Goal: Task Accomplishment & Management: Complete application form

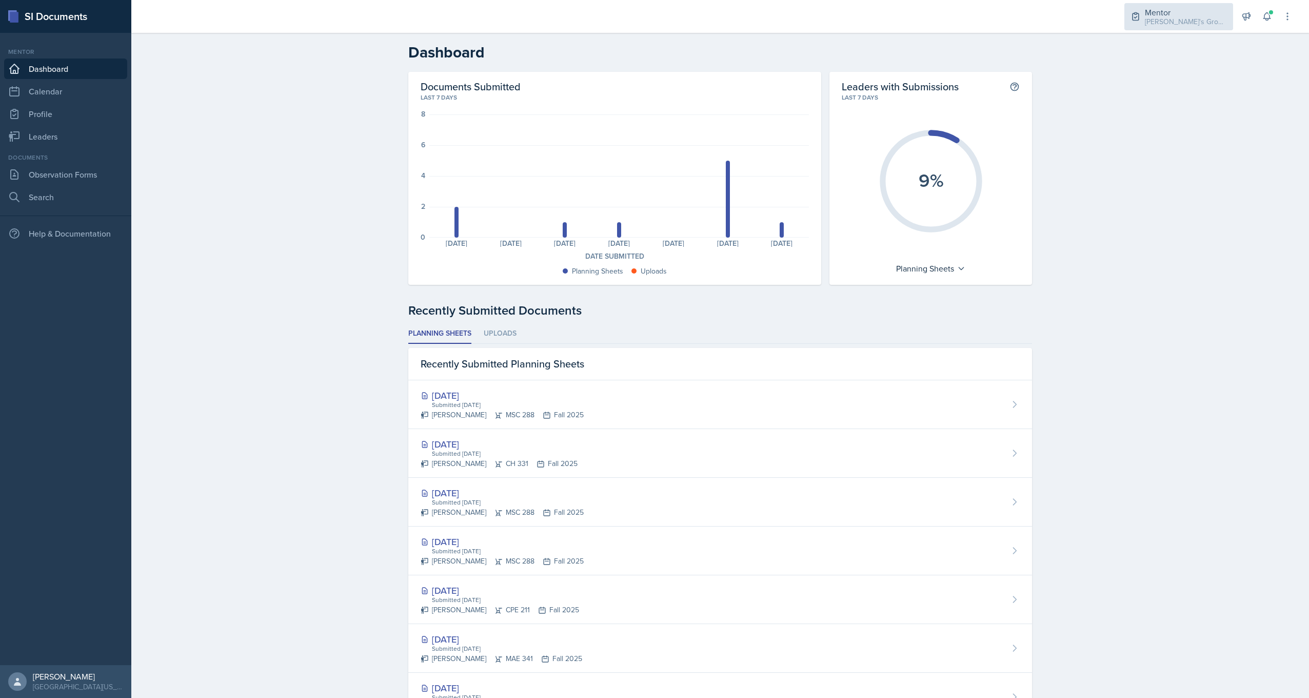
click at [1144, 23] on div "Mentor [PERSON_NAME]'s Group / Fall 2025" at bounding box center [1179, 16] width 109 height 27
click at [1186, 86] on div "CH 331 / Fall 2025" at bounding box center [1188, 85] width 58 height 11
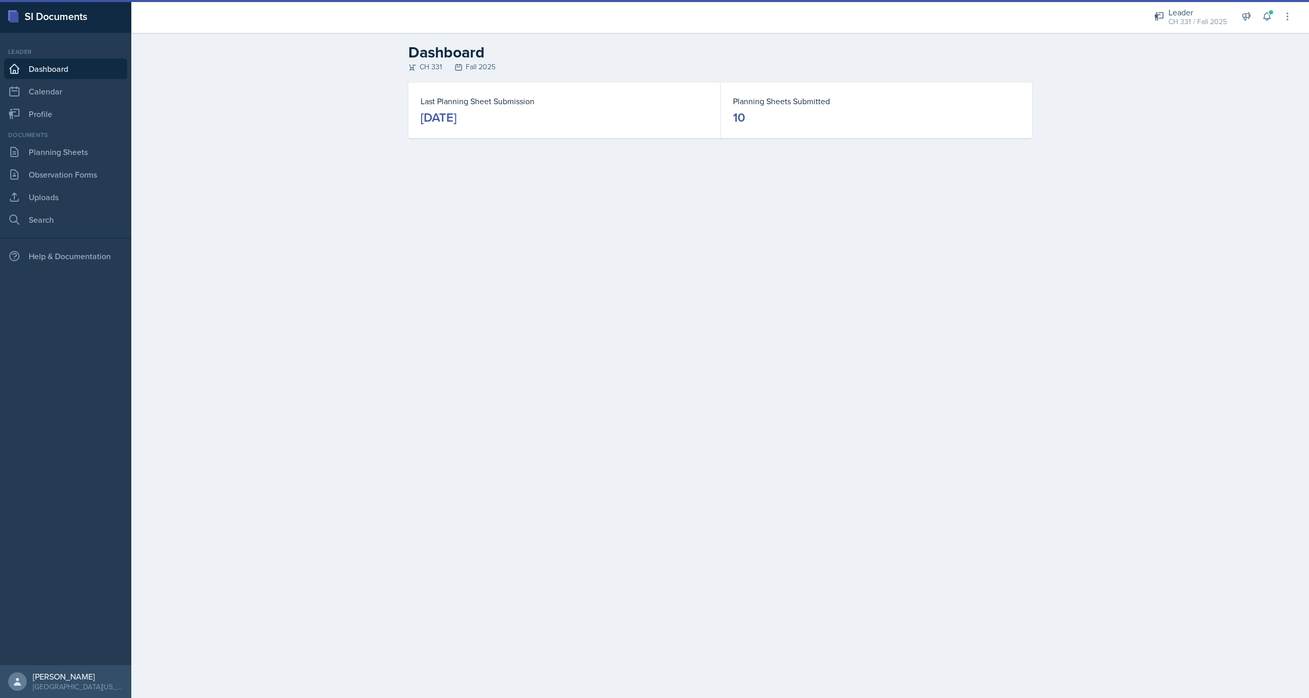
drag, startPoint x: 704, startPoint y: 214, endPoint x: 616, endPoint y: 209, distance: 88.9
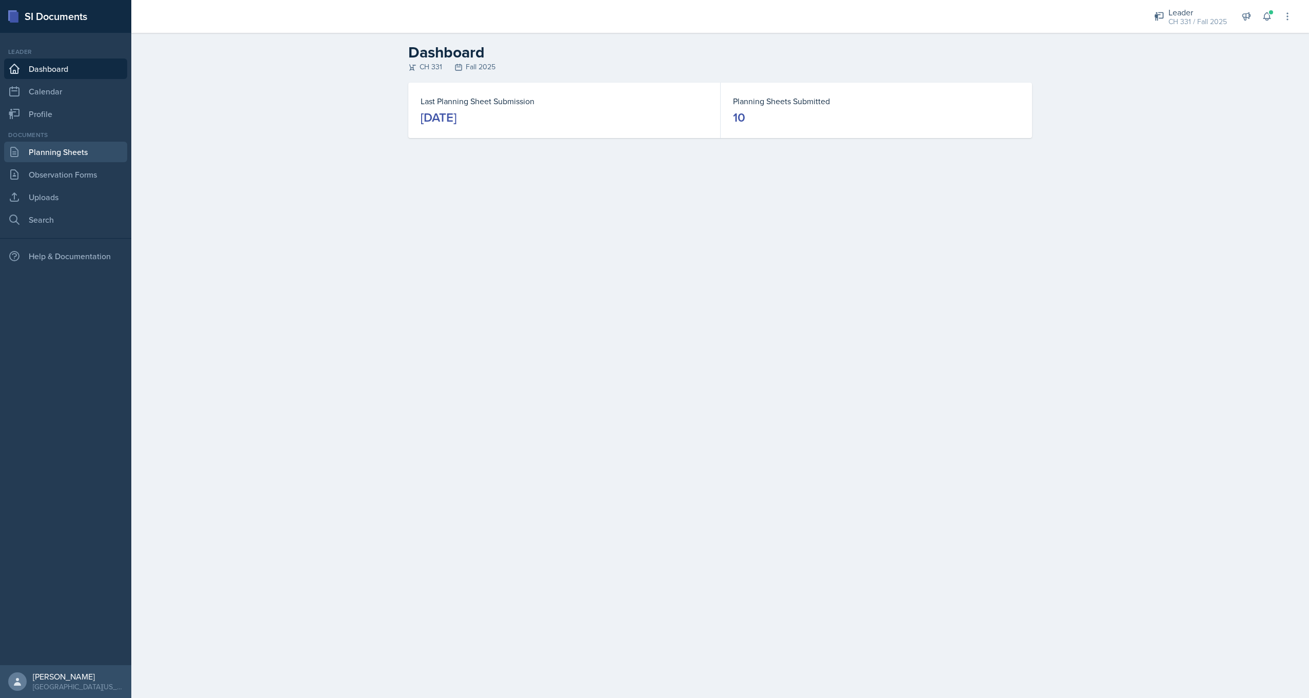
drag, startPoint x: 616, startPoint y: 209, endPoint x: 86, endPoint y: 156, distance: 532.1
click at [86, 156] on link "Planning Sheets" at bounding box center [65, 152] width 123 height 21
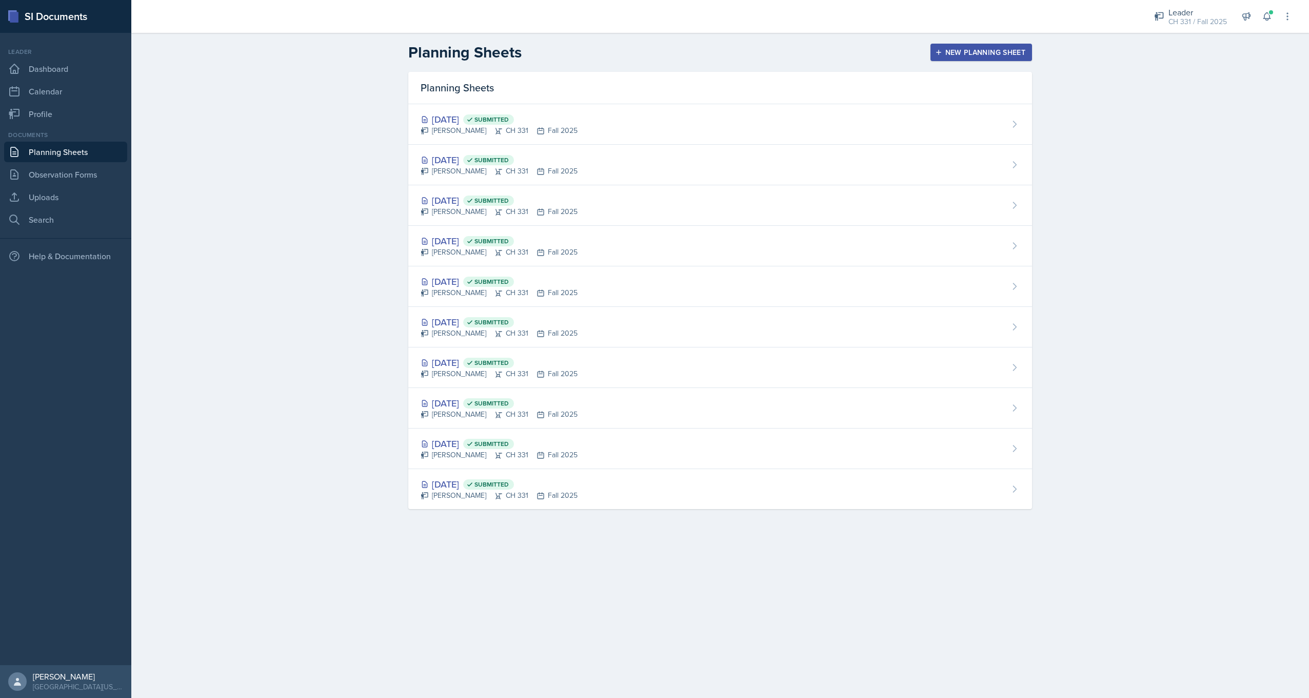
click at [972, 48] on div "New Planning Sheet" at bounding box center [981, 52] width 88 height 8
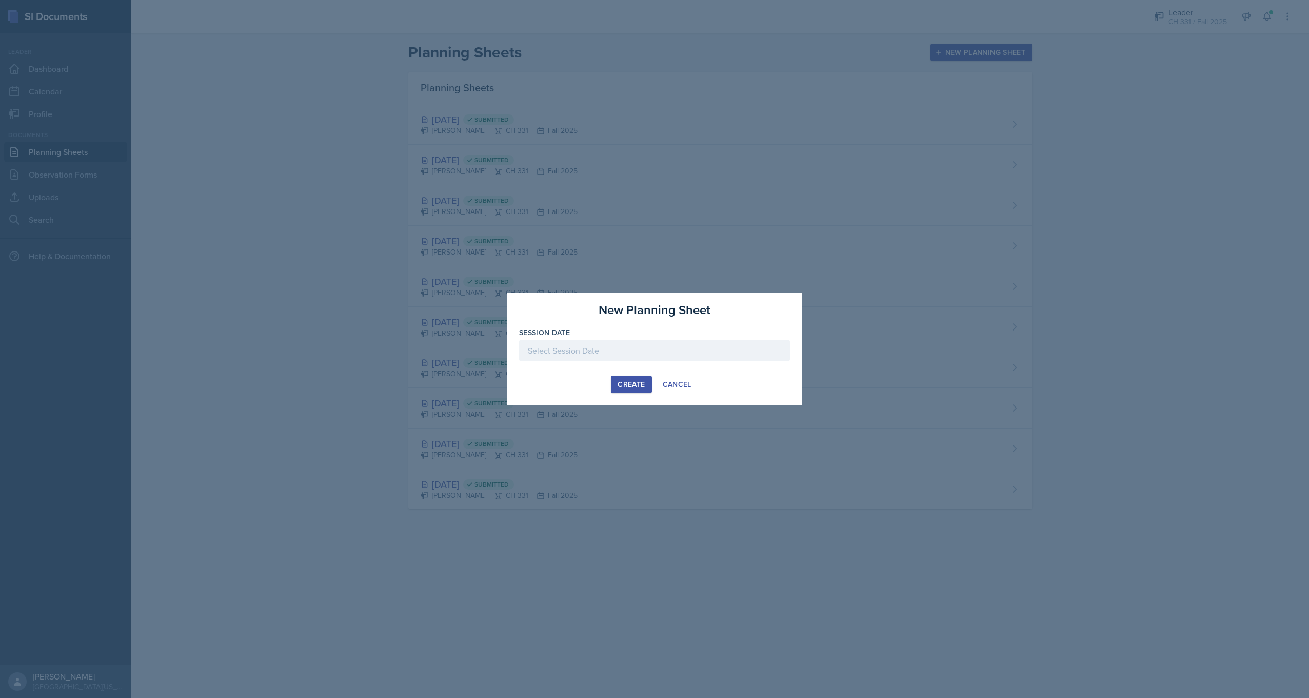
click at [588, 350] on div at bounding box center [654, 351] width 271 height 22
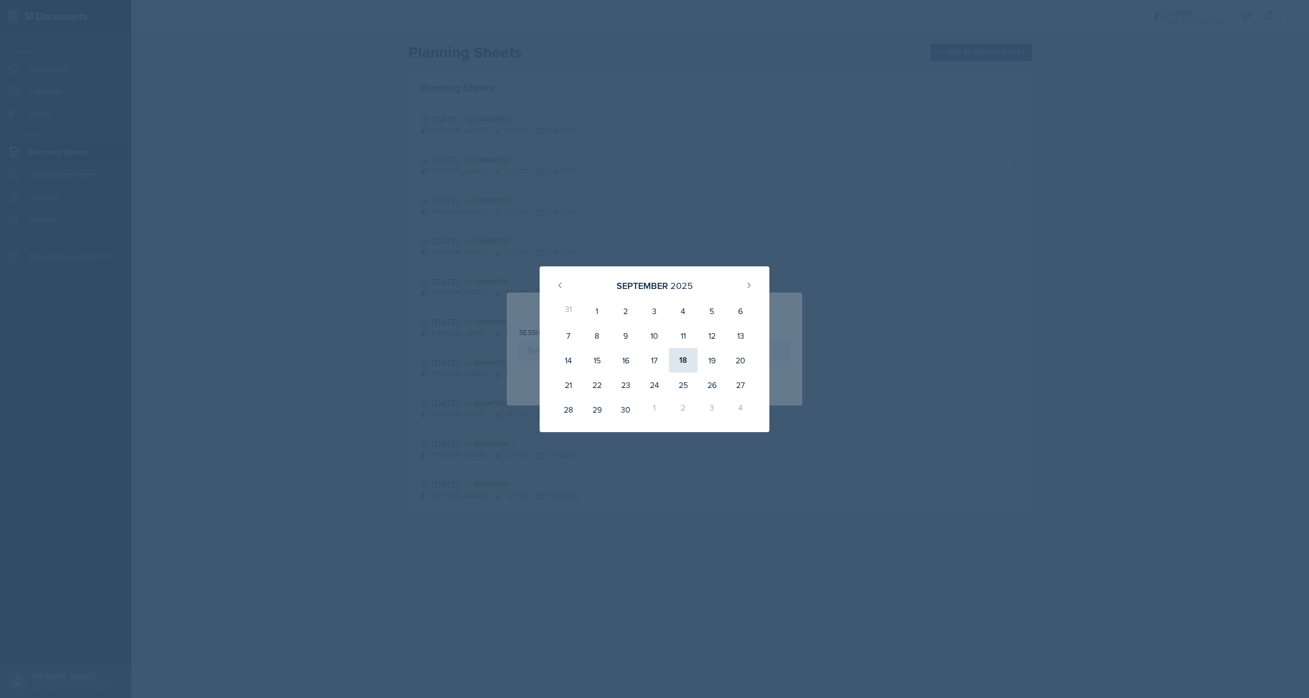
click at [676, 362] on div "18" at bounding box center [683, 360] width 29 height 25
type input "[DATE]"
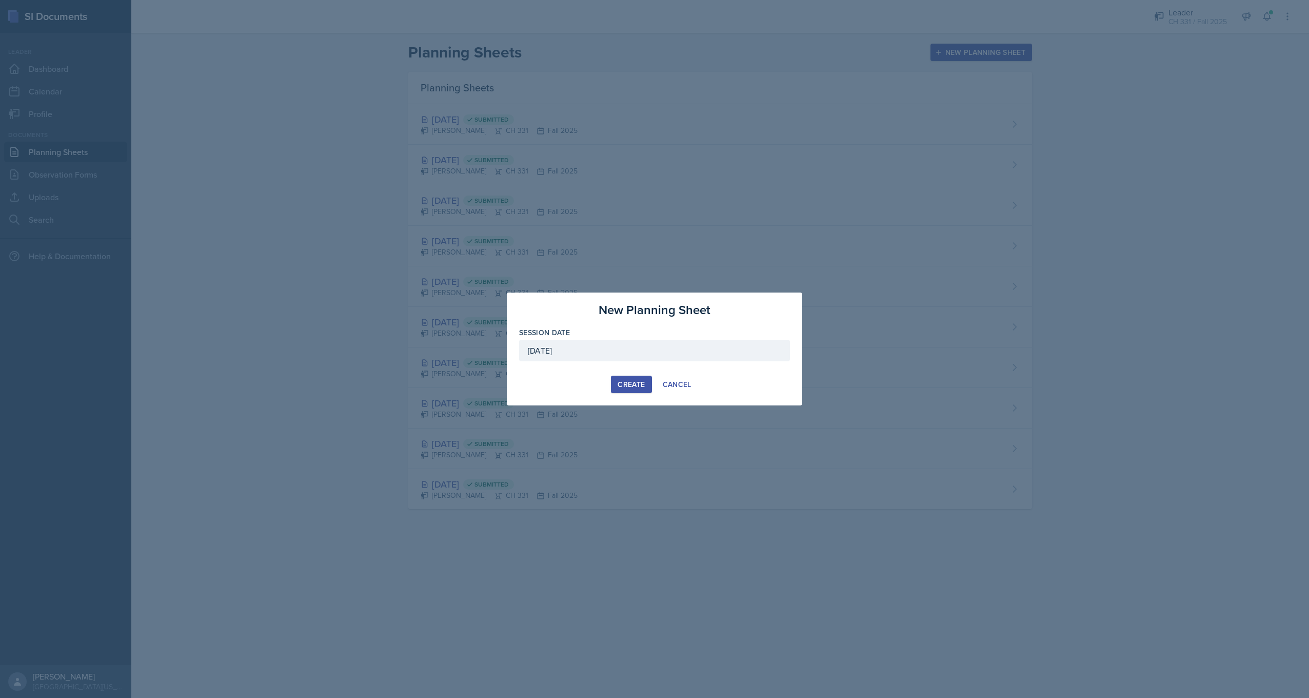
click at [642, 378] on button "Create" at bounding box center [631, 384] width 41 height 17
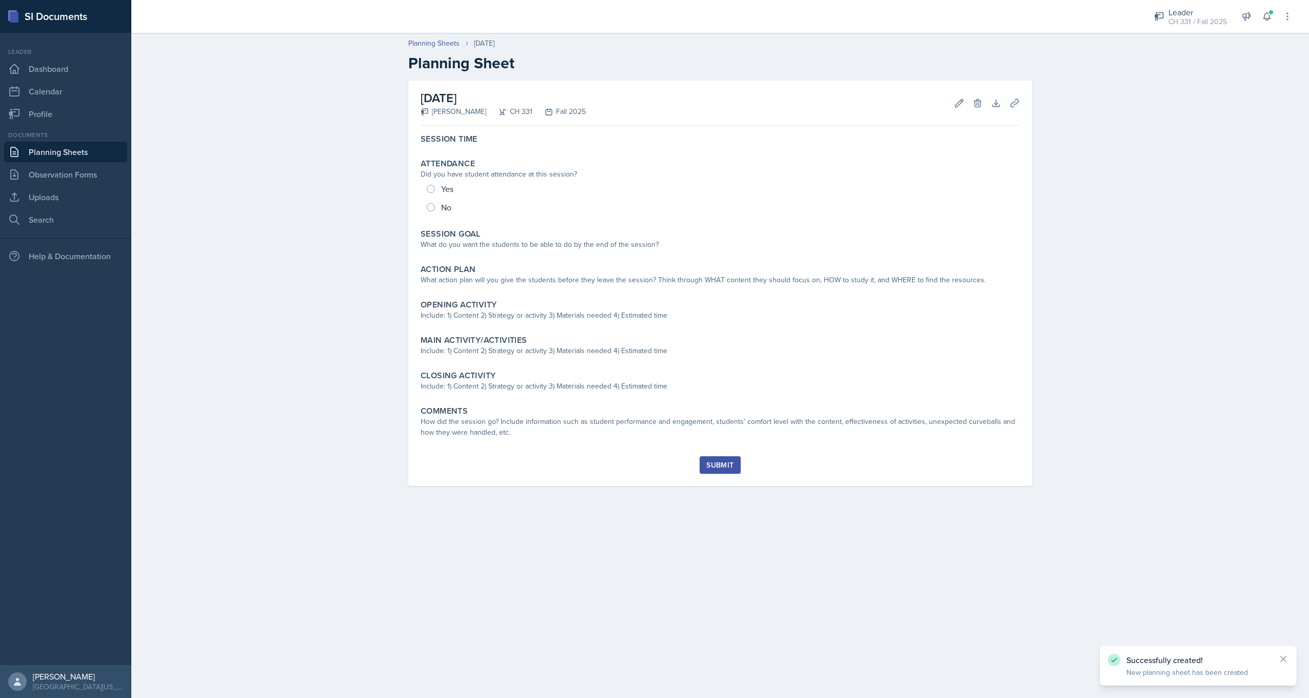
click at [457, 150] on div "Session Time Attendance Did you have student attendance at this session? Yes No…" at bounding box center [720, 293] width 599 height 326
click at [463, 145] on div "Session Time" at bounding box center [720, 140] width 607 height 21
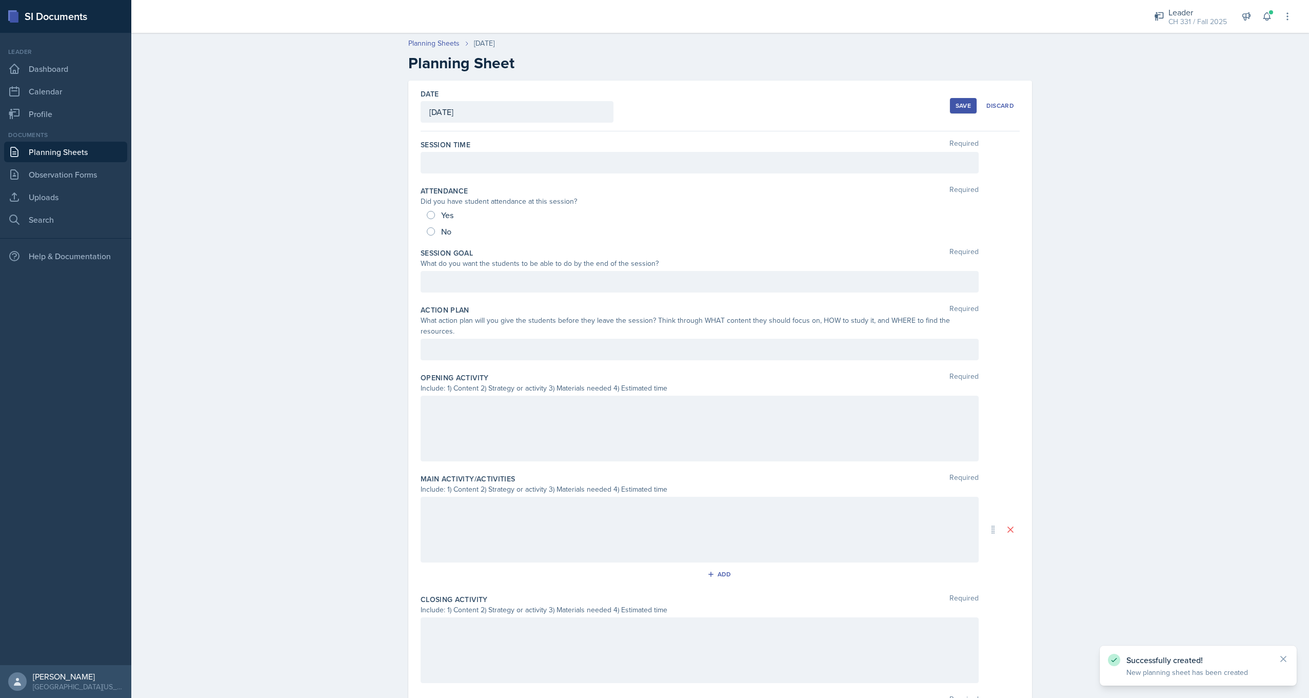
click at [476, 165] on div at bounding box center [700, 163] width 558 height 22
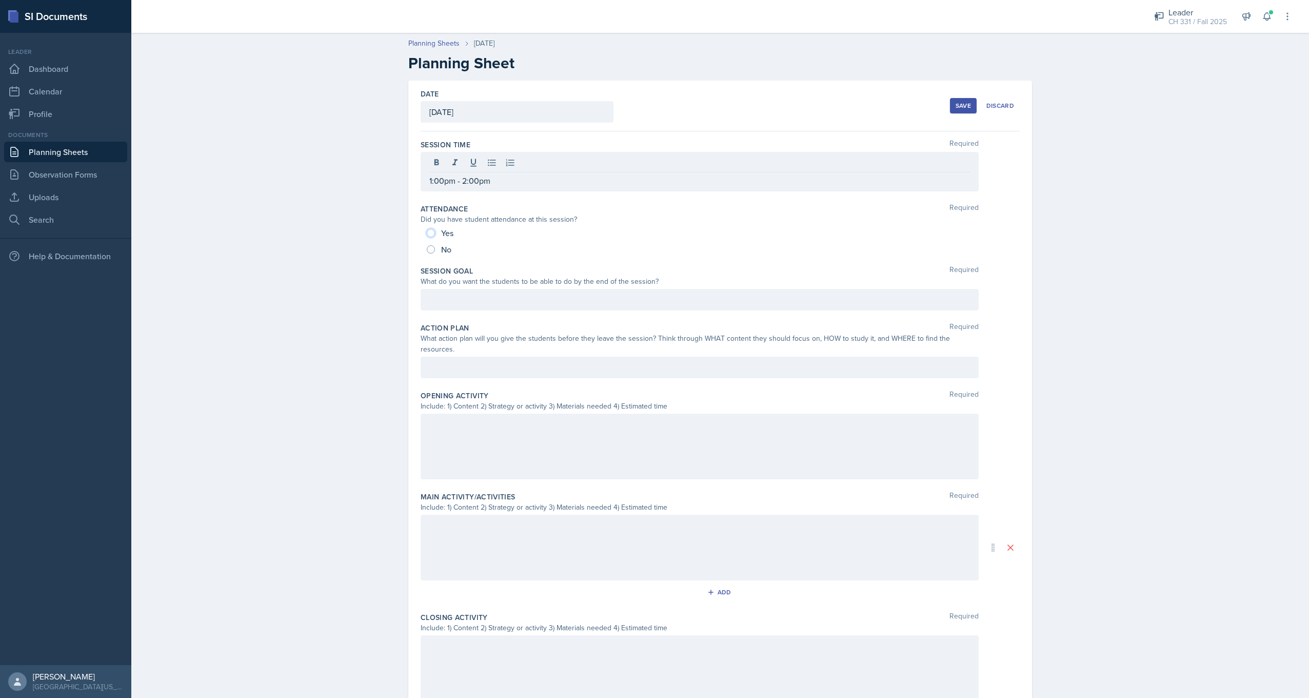
click at [429, 231] on input "Yes" at bounding box center [431, 233] width 8 height 8
radio input "true"
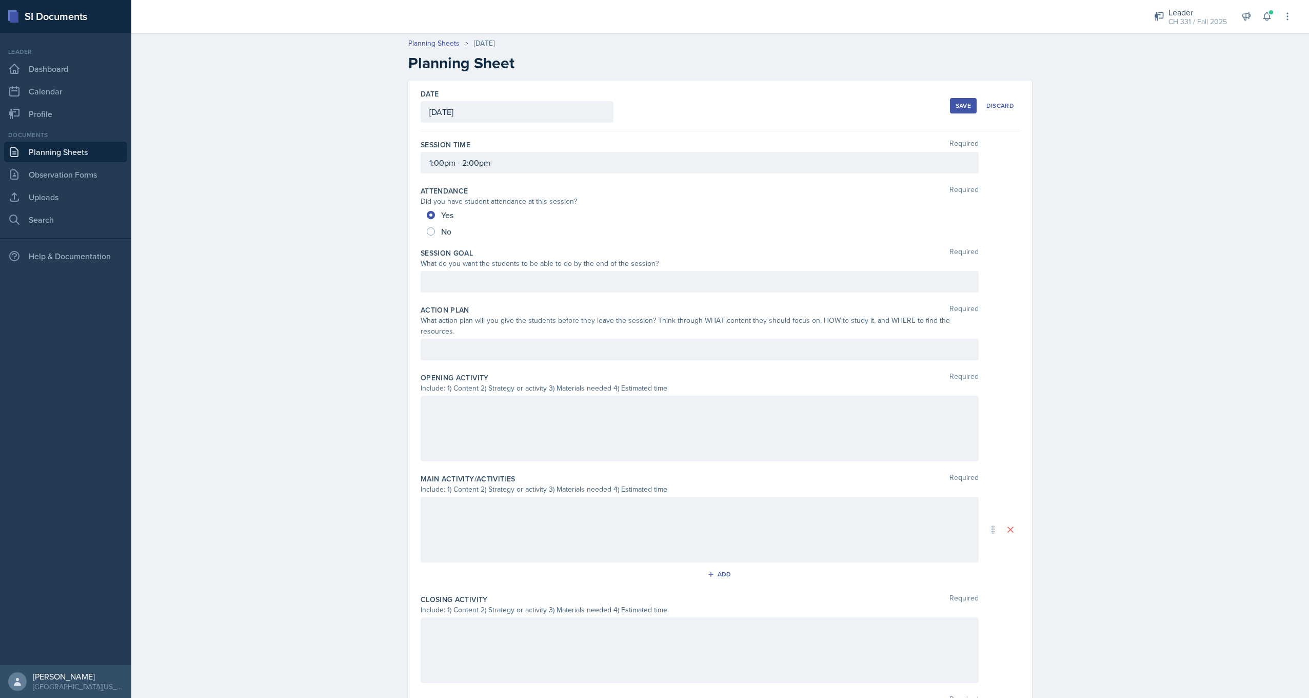
click at [477, 290] on div at bounding box center [700, 282] width 558 height 22
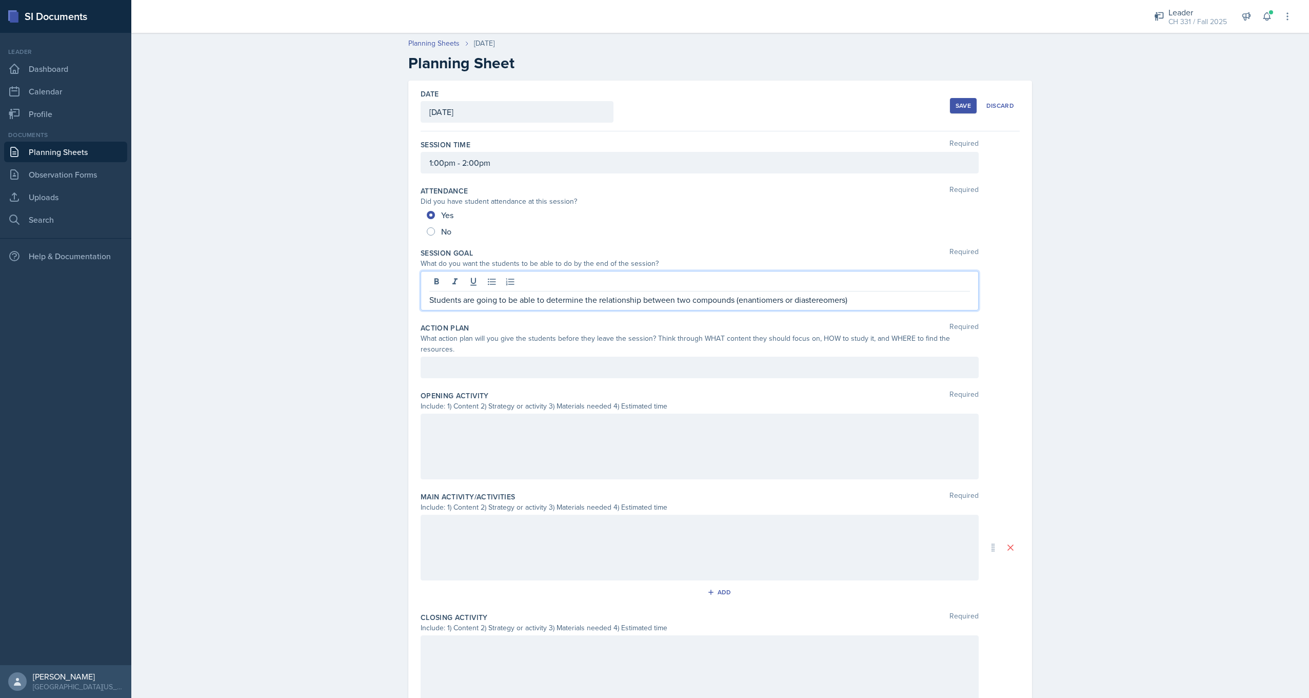
click at [525, 357] on div at bounding box center [700, 368] width 558 height 22
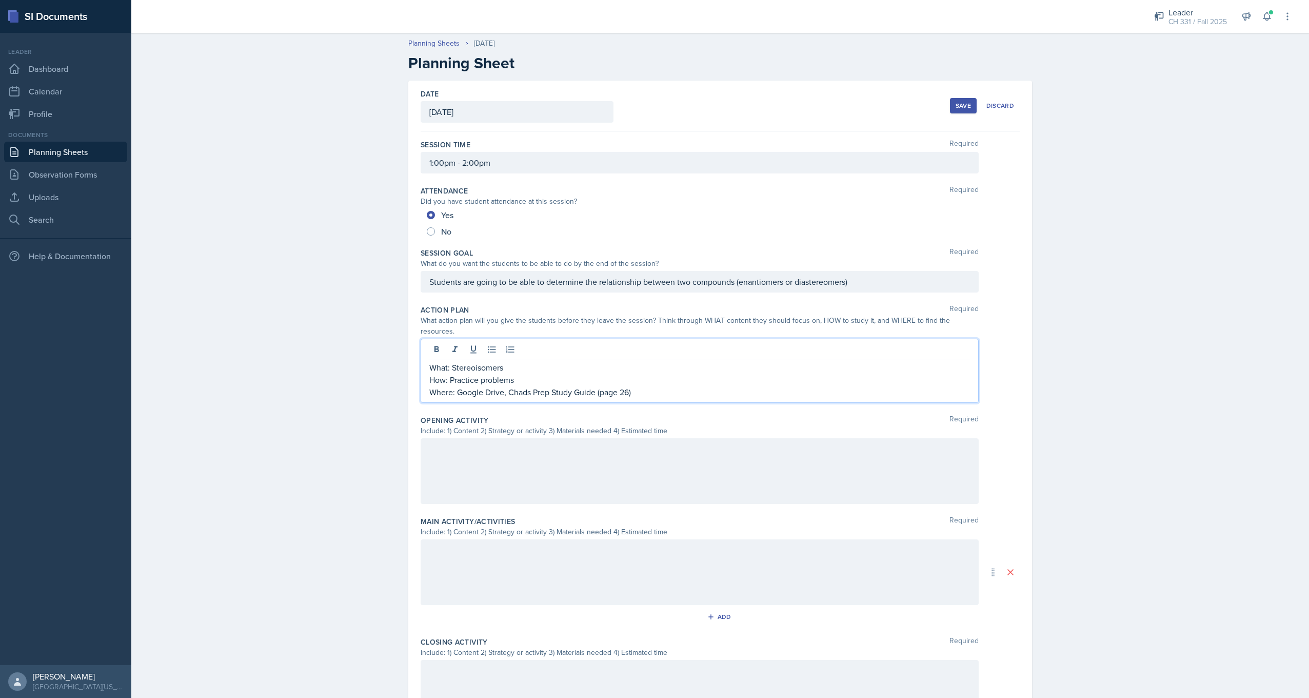
click at [605, 449] on div at bounding box center [700, 471] width 558 height 66
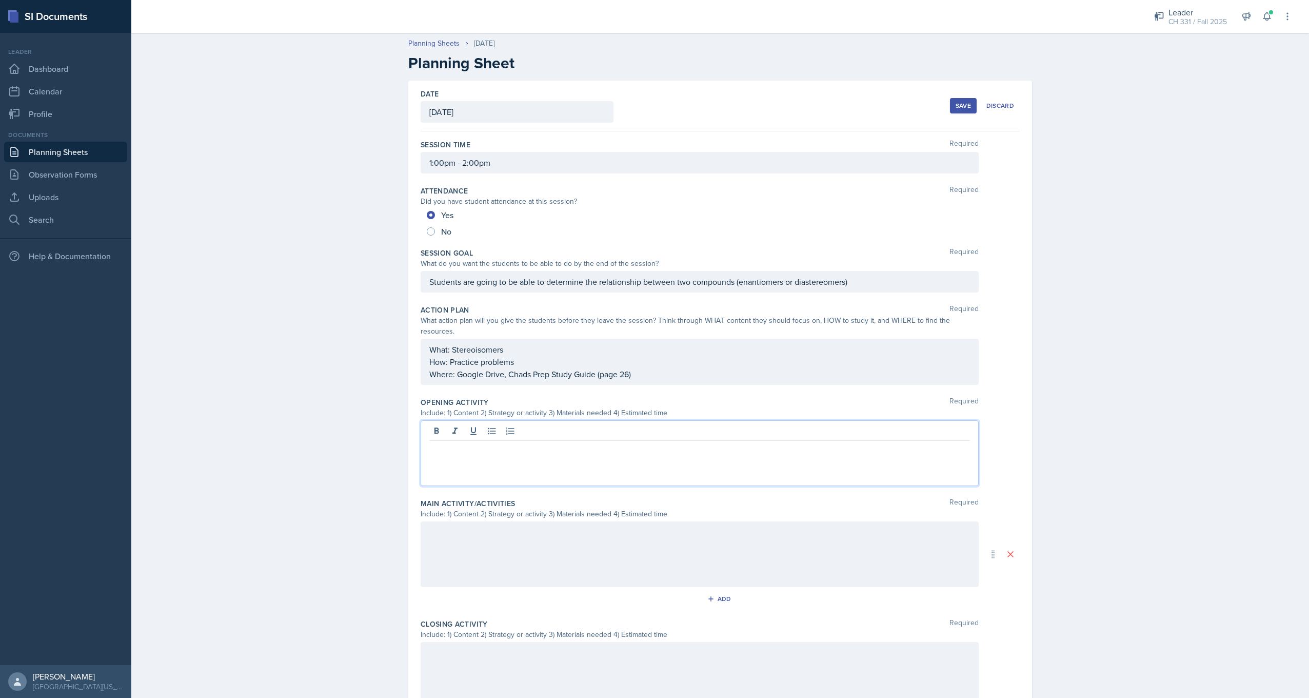
click at [629, 354] on div "What: Stereoisomers How: Practice problems Where: Google Drive, Chads Prep Stud…" at bounding box center [699, 361] width 541 height 37
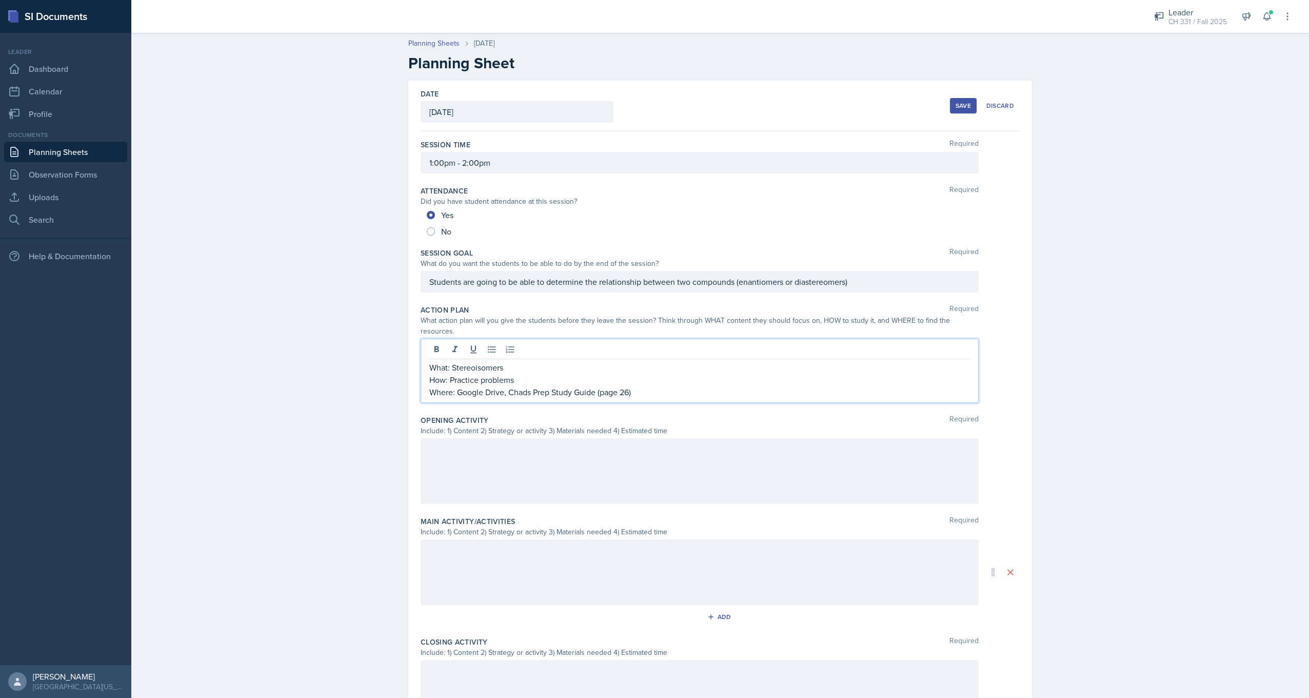
click at [626, 386] on p "Where: Google Drive, Chads Prep Study Guide (page 26)" at bounding box center [699, 392] width 541 height 12
click at [516, 454] on div at bounding box center [700, 471] width 558 height 66
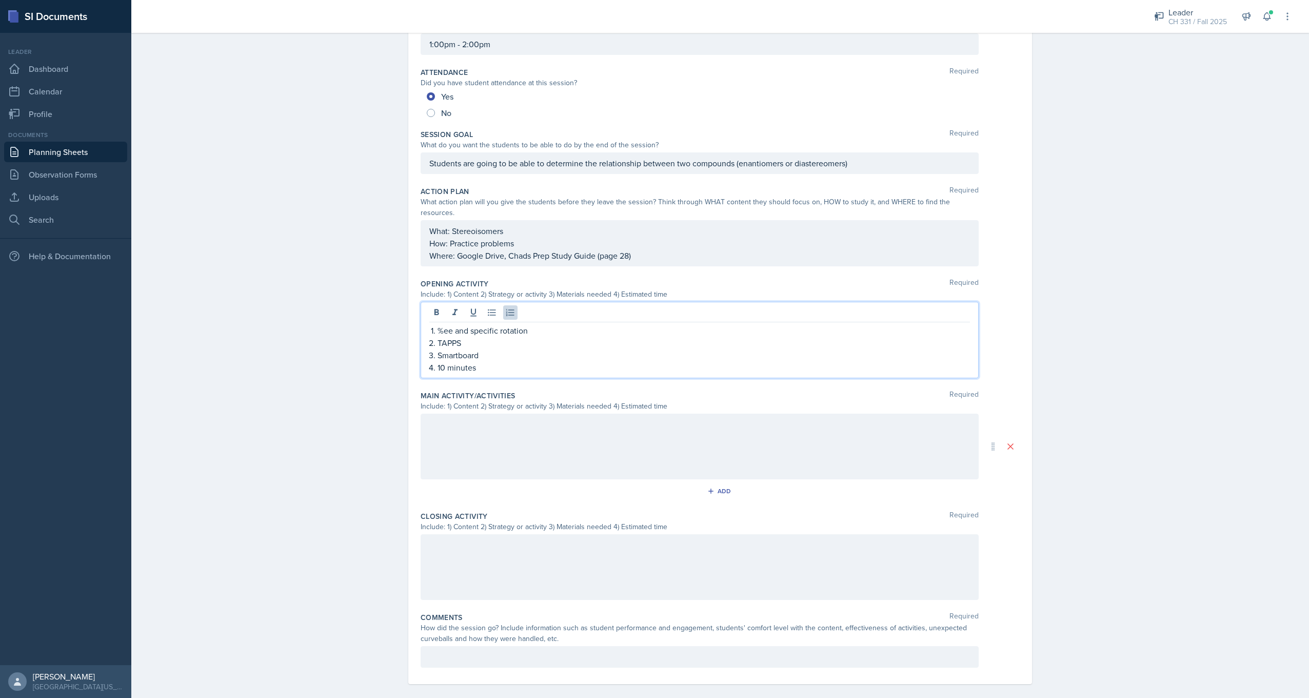
click at [515, 438] on div at bounding box center [700, 447] width 558 height 66
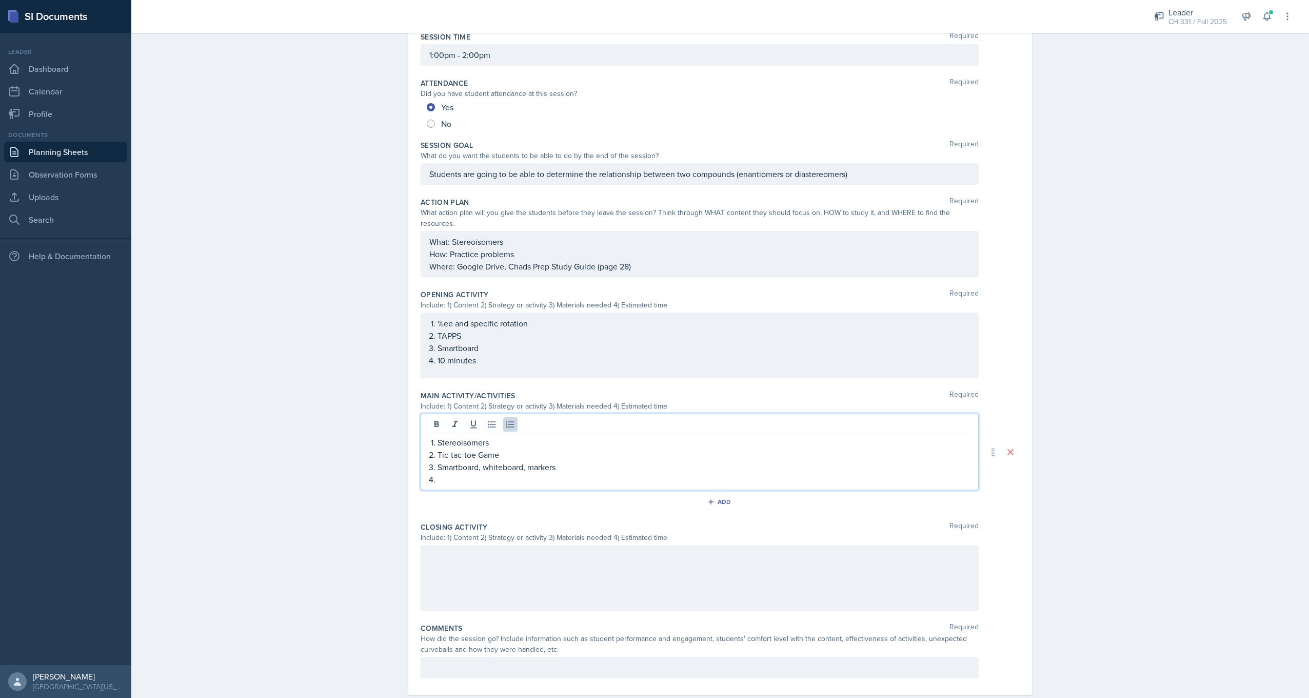
scroll to position [119, 0]
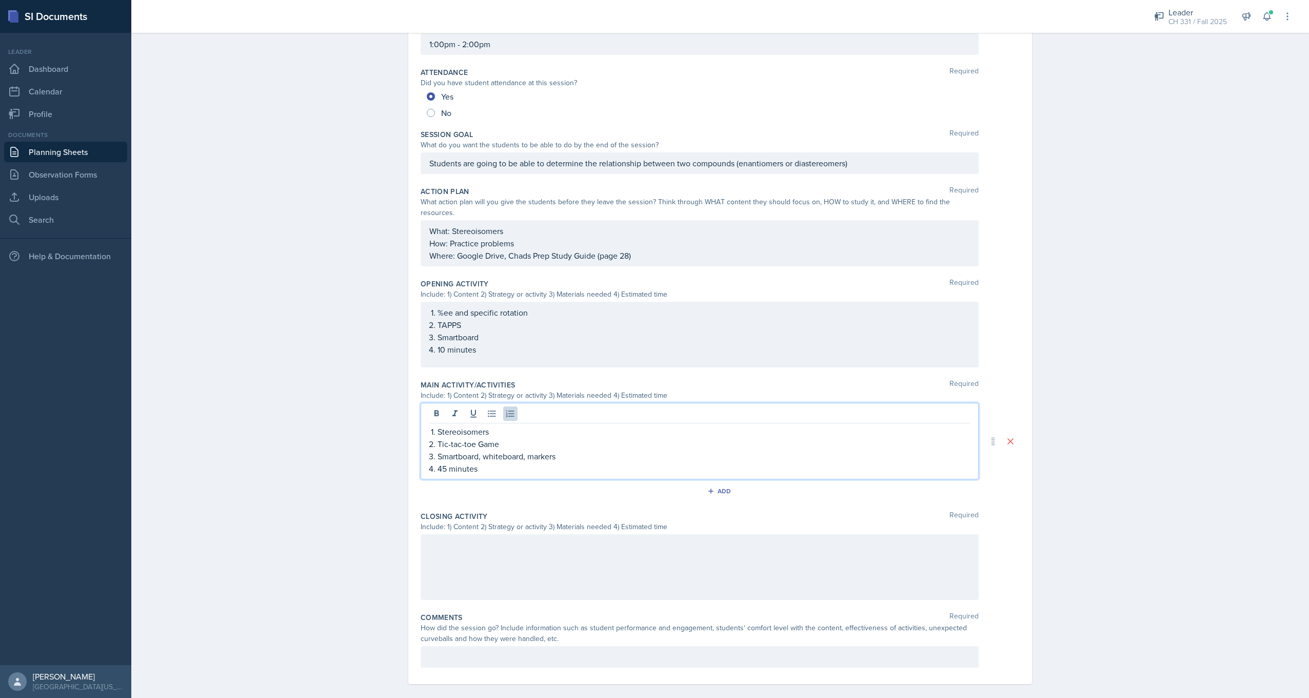
click at [537, 556] on div at bounding box center [700, 567] width 558 height 66
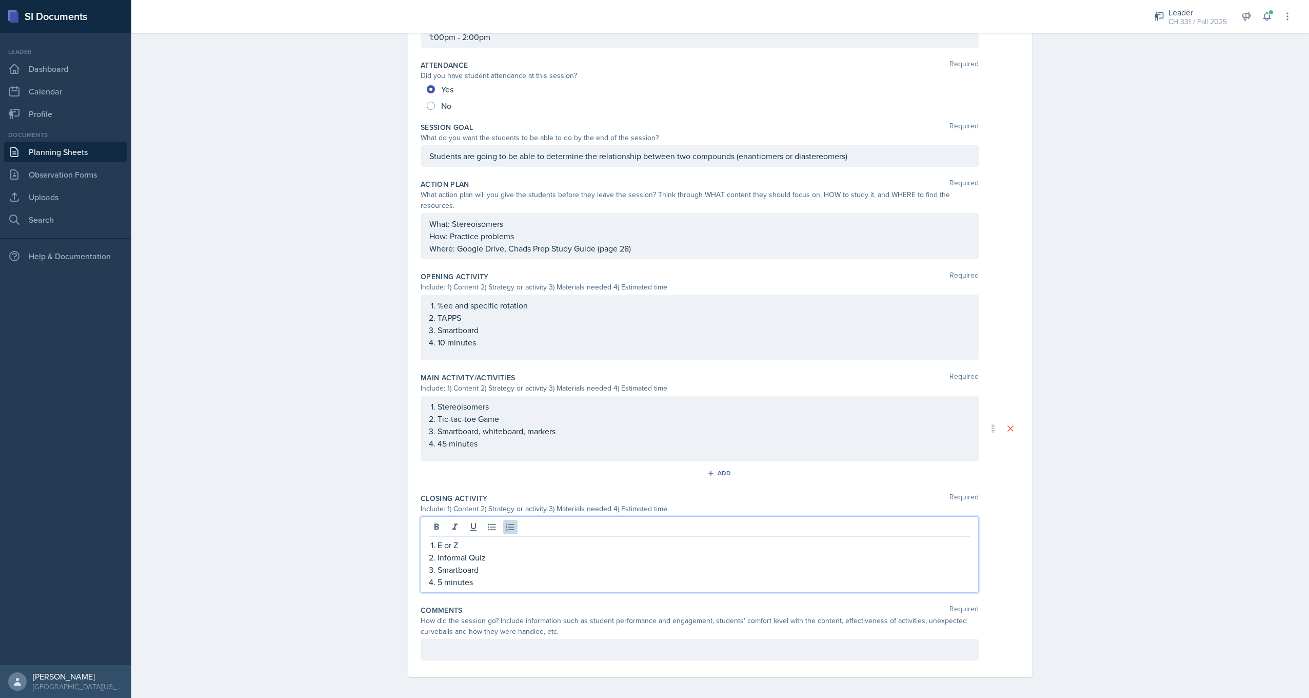
click at [512, 646] on div at bounding box center [700, 650] width 558 height 22
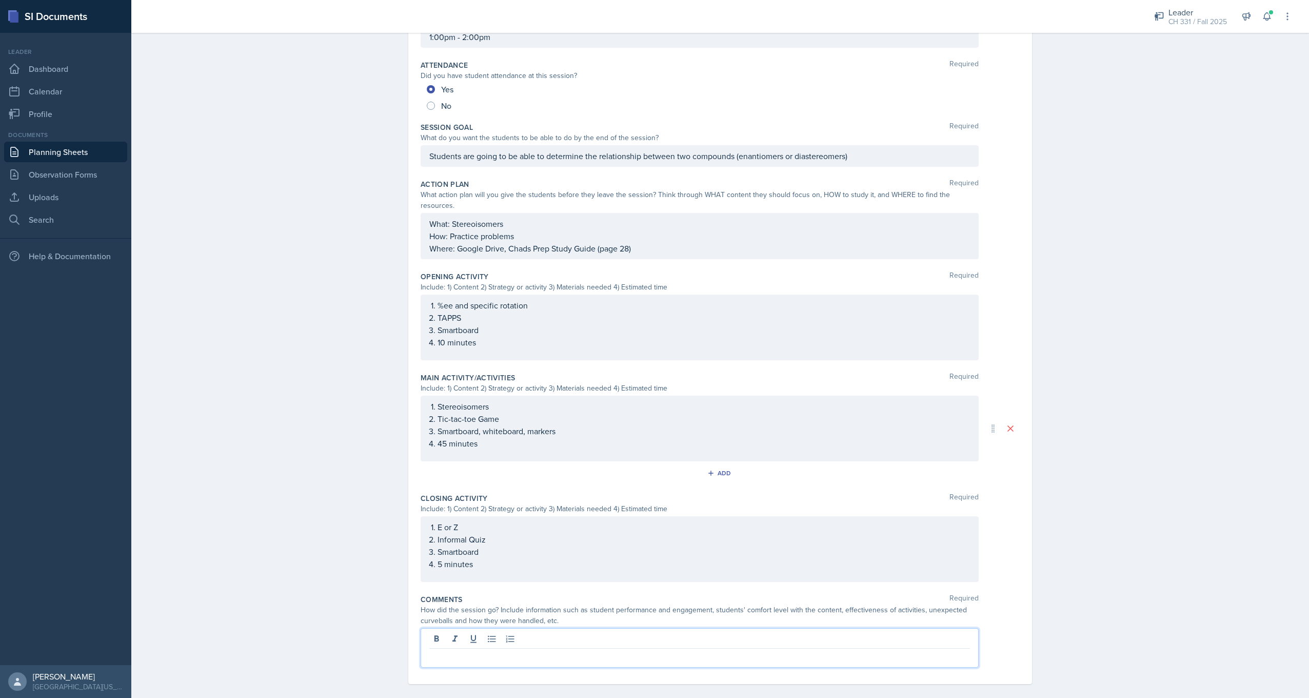
scroll to position [115, 0]
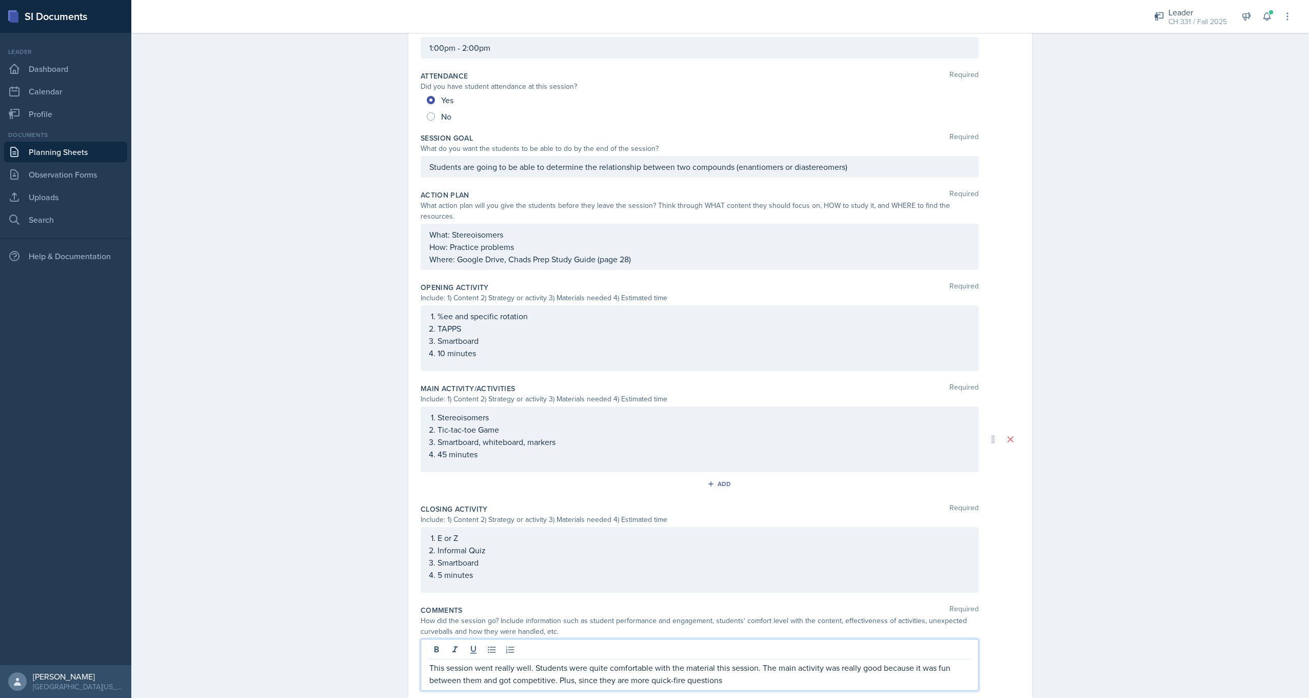
click at [734, 672] on p "This session went really well. Students were quite comfortable with the materia…" at bounding box center [699, 673] width 541 height 25
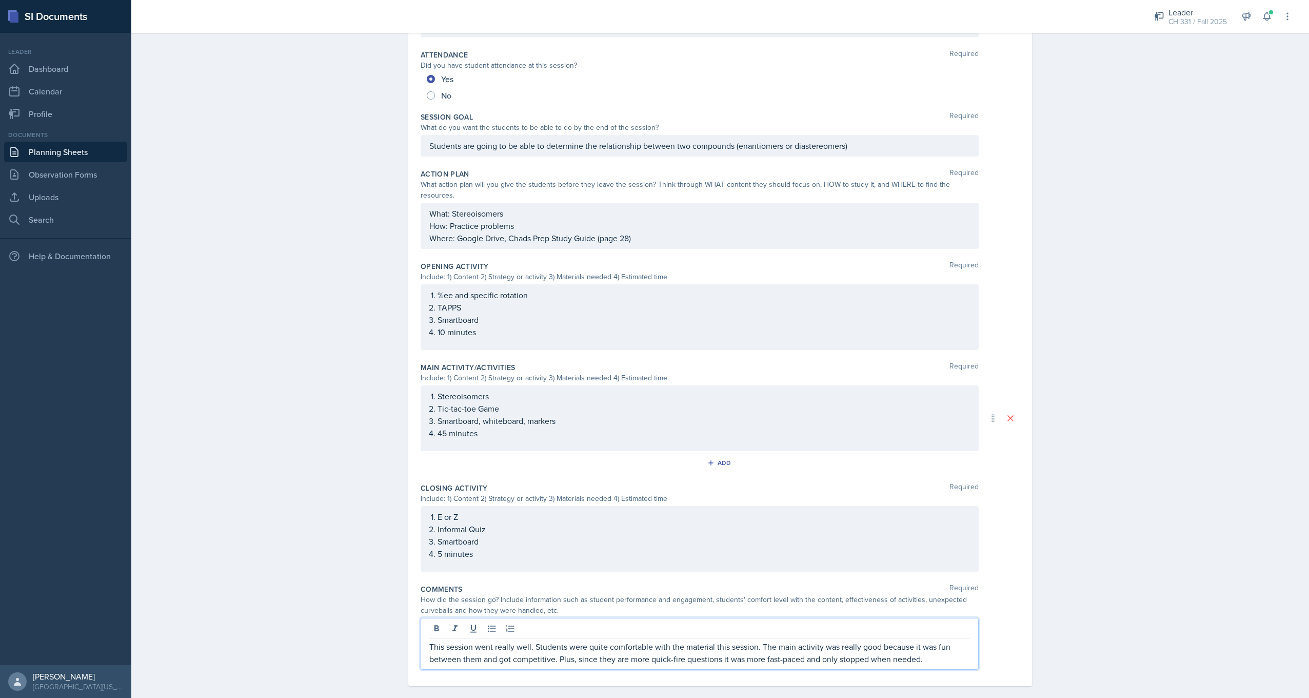
scroll to position [138, 0]
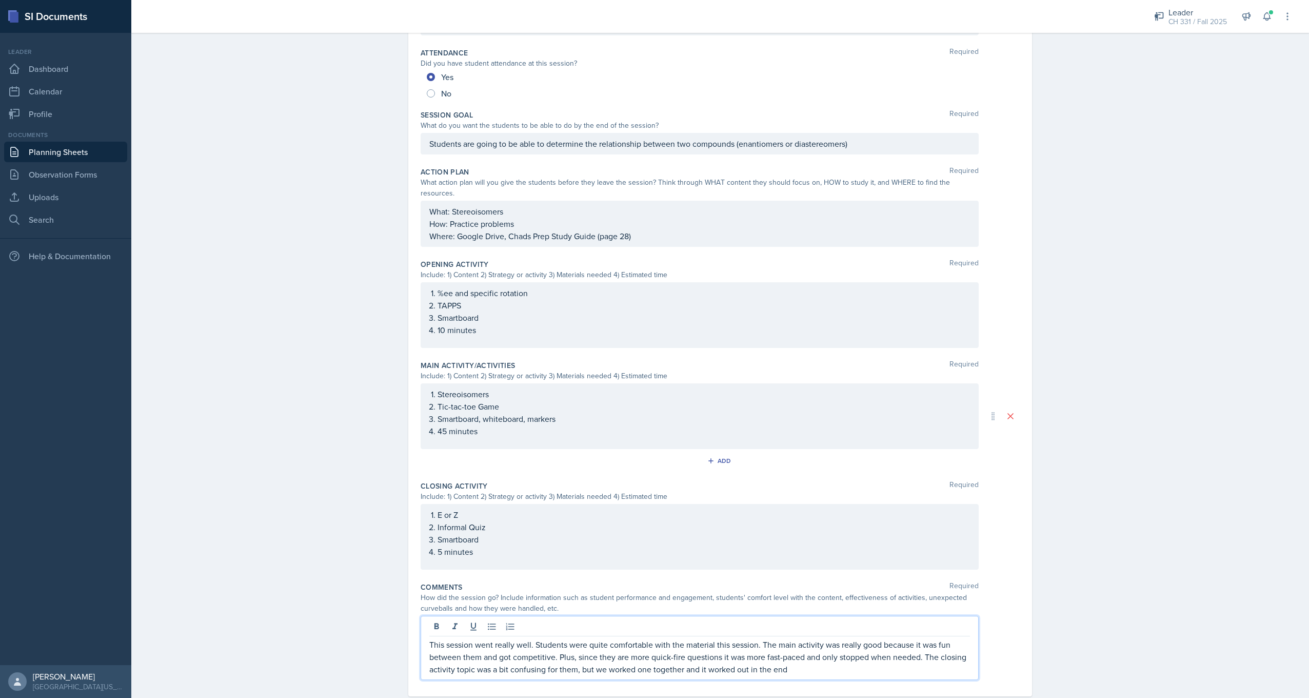
click at [791, 663] on p "This session went really well. Students were quite comfortable with the materia…" at bounding box center [699, 656] width 541 height 37
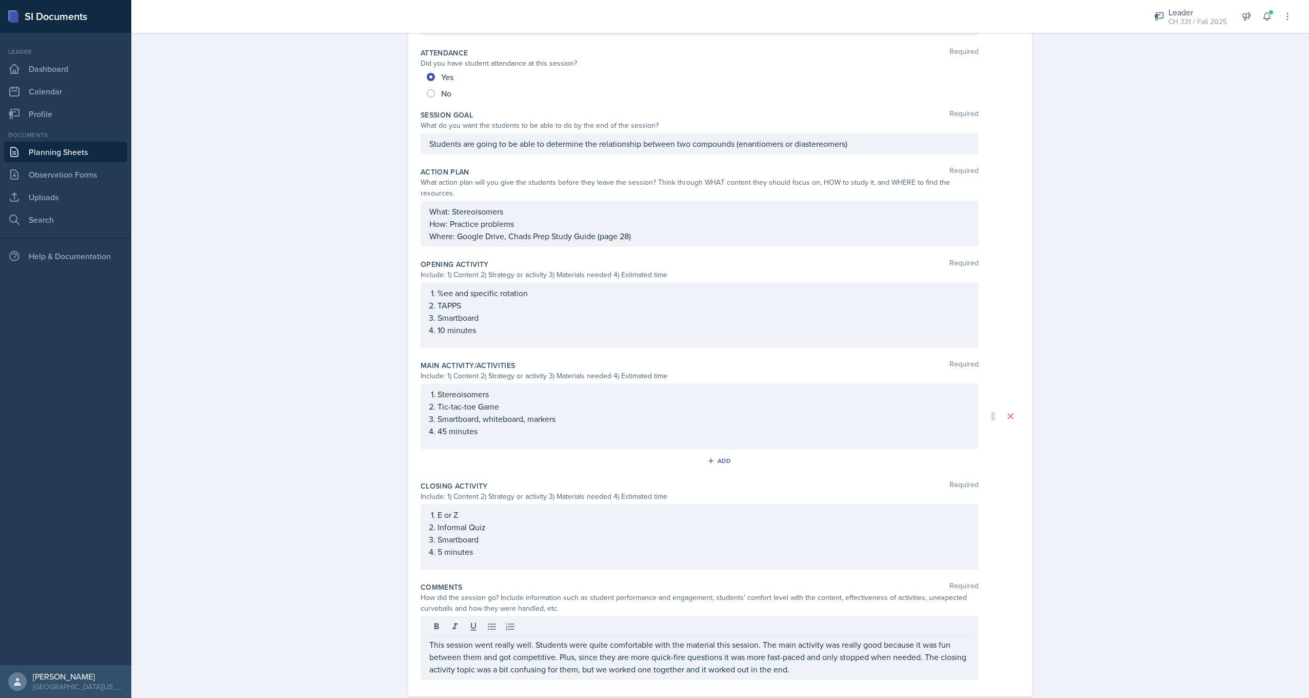
click at [972, 536] on div "E or Z Informal Quiz Smartboard 5 minutes" at bounding box center [700, 537] width 558 height 66
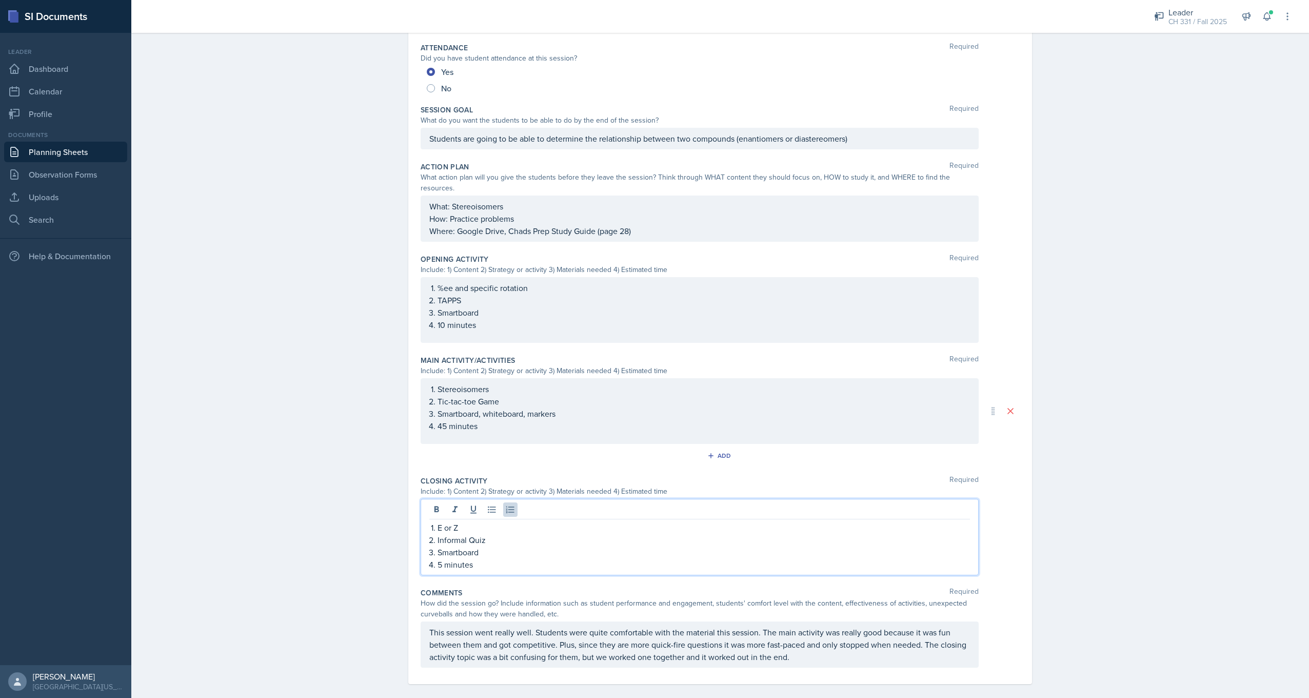
click at [1022, 538] on div "Date [DATE] [DATE] 31 1 2 3 4 5 6 7 8 9 10 11 12 13 14 15 16 17 18 19 20 21 22 …" at bounding box center [720, 310] width 624 height 746
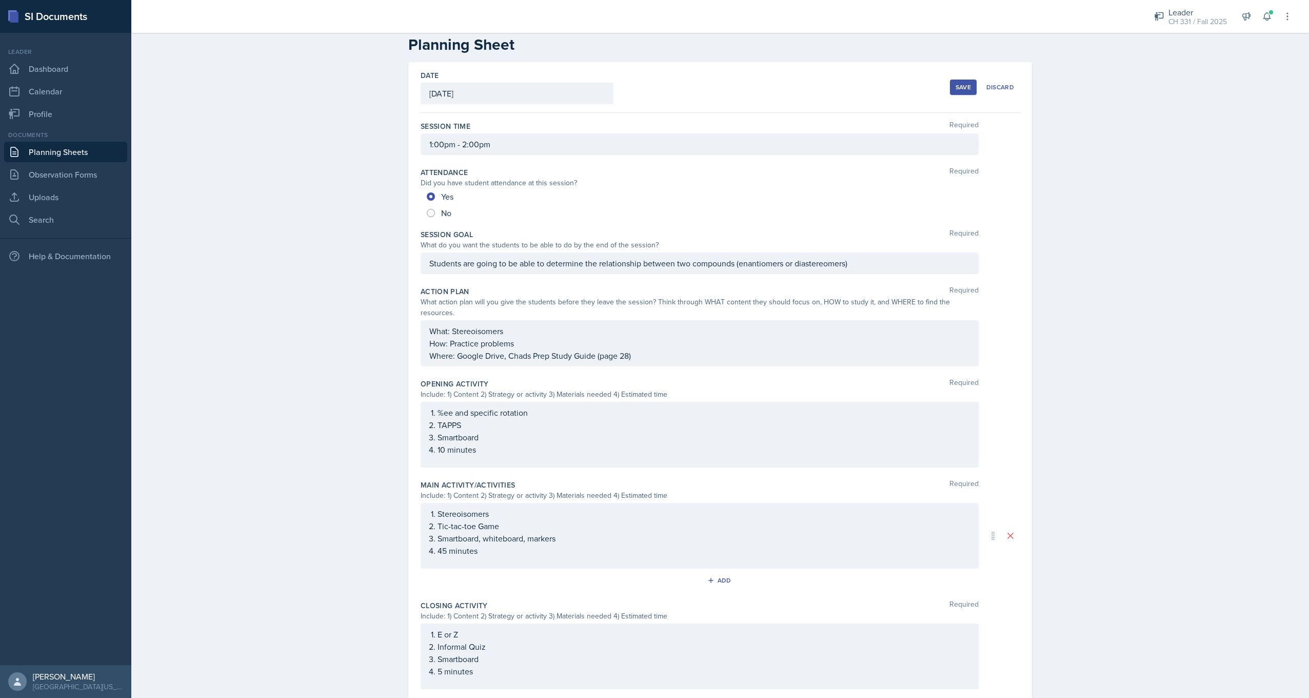
scroll to position [0, 0]
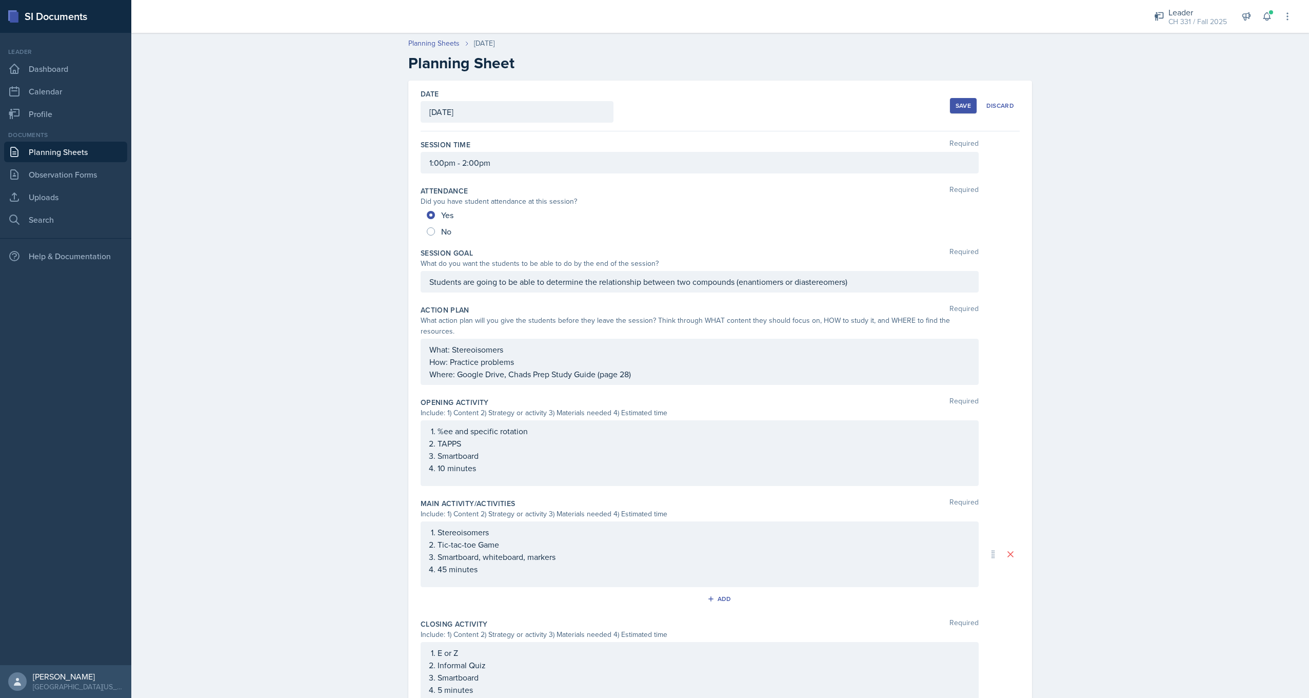
click at [962, 109] on div "Save" at bounding box center [963, 106] width 15 height 8
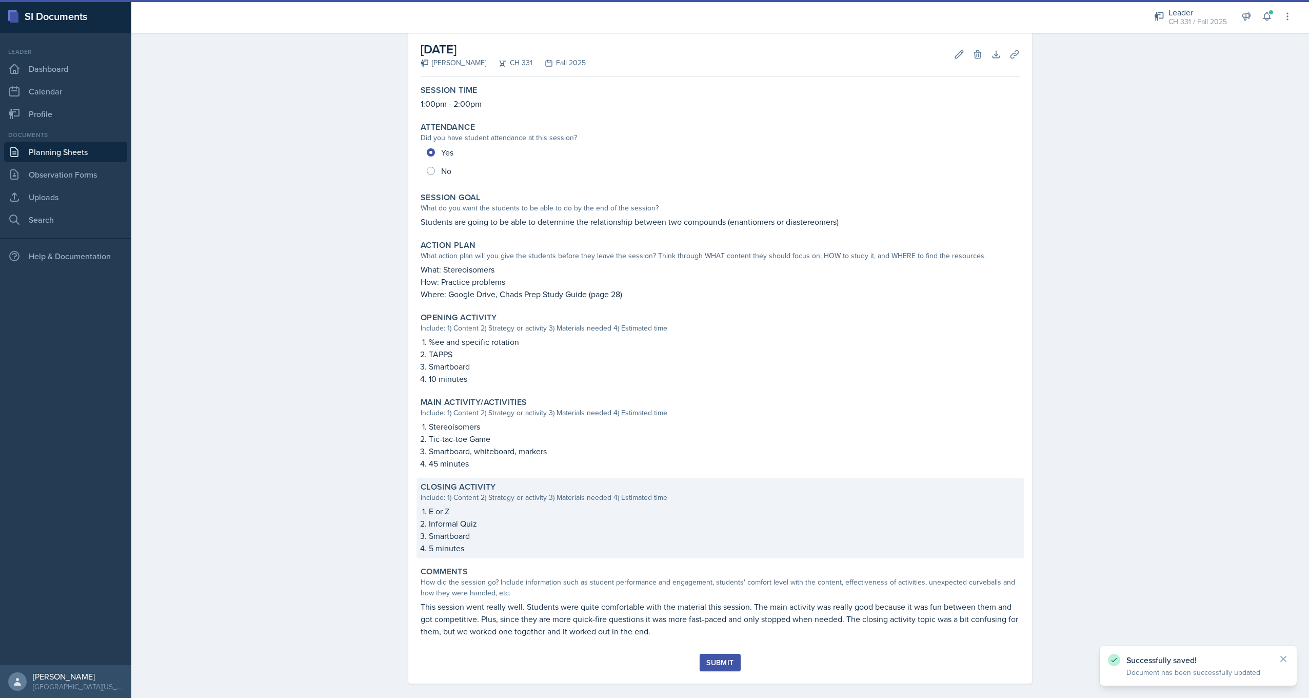
scroll to position [59, 0]
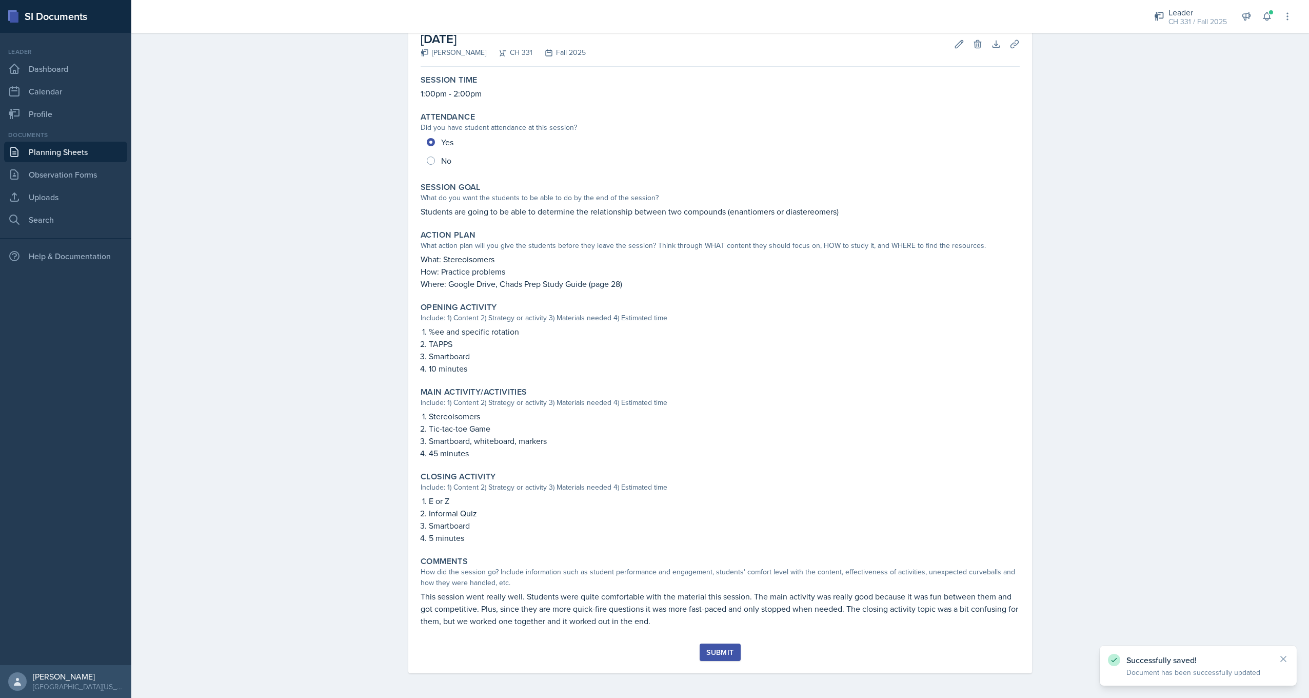
click at [717, 651] on div "Submit" at bounding box center [719, 652] width 27 height 8
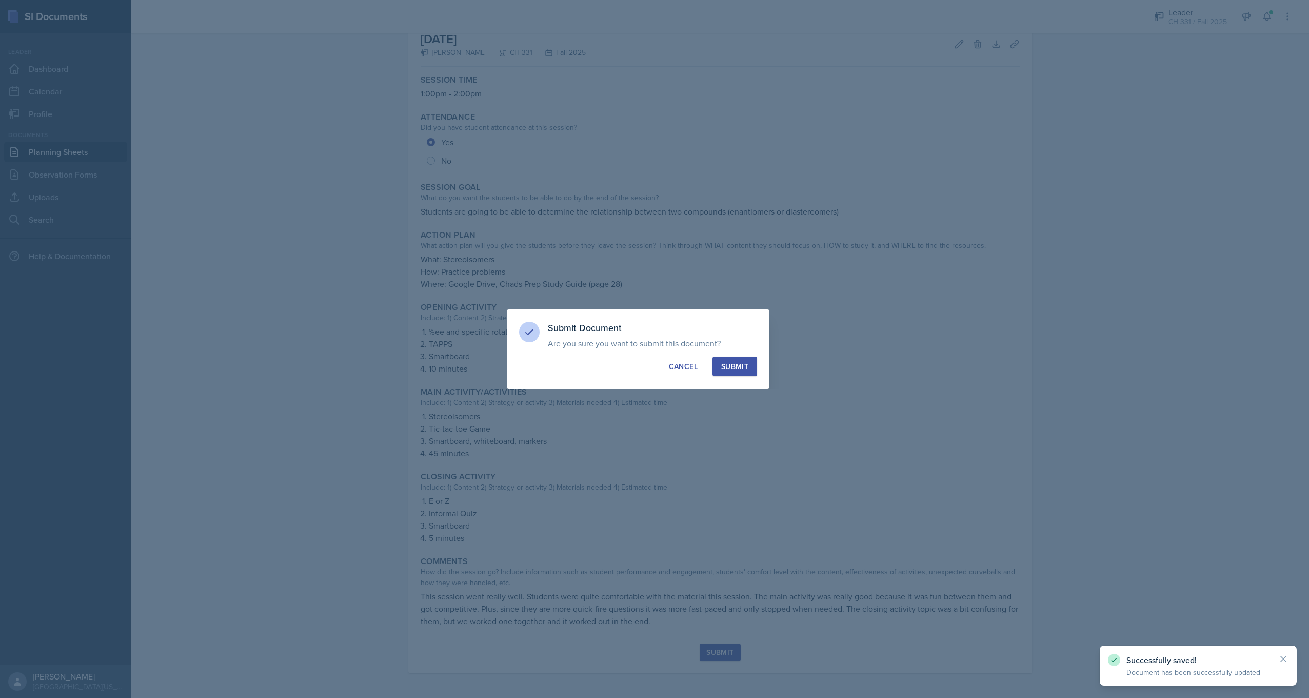
click at [743, 359] on button "Submit" at bounding box center [735, 366] width 45 height 19
radio input "true"
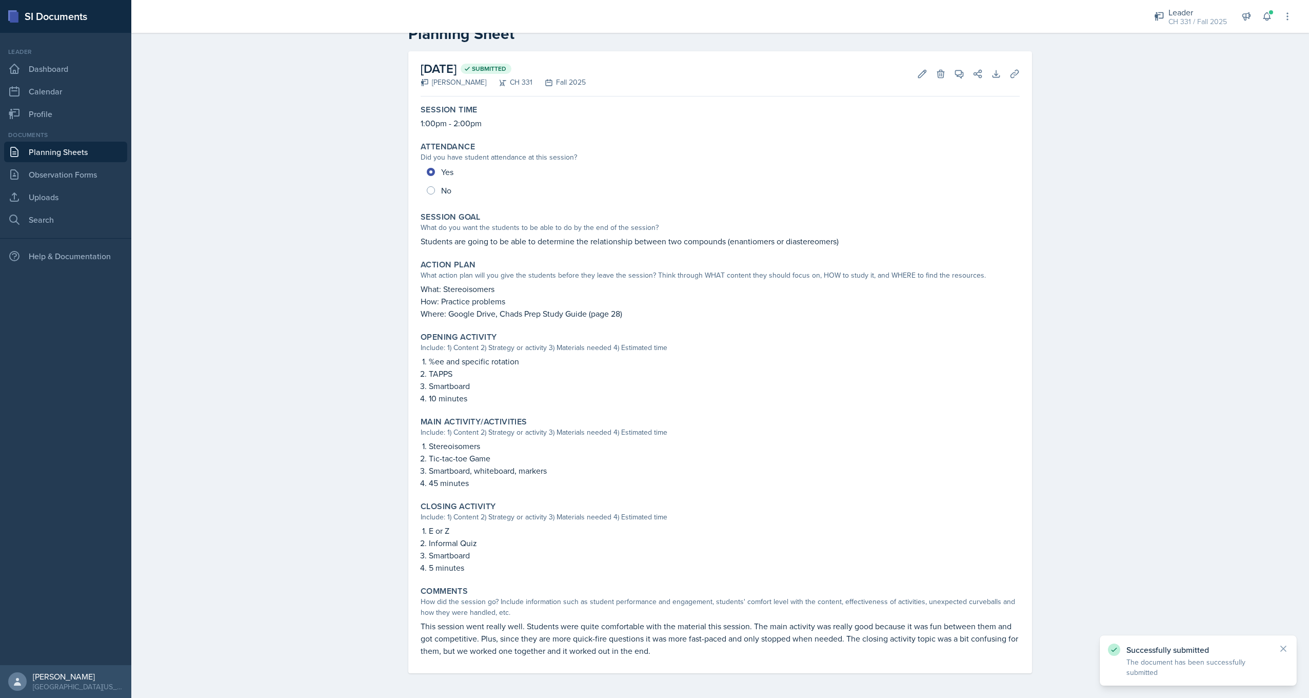
click at [73, 148] on link "Planning Sheets" at bounding box center [65, 152] width 123 height 21
